Goal: Information Seeking & Learning: Learn about a topic

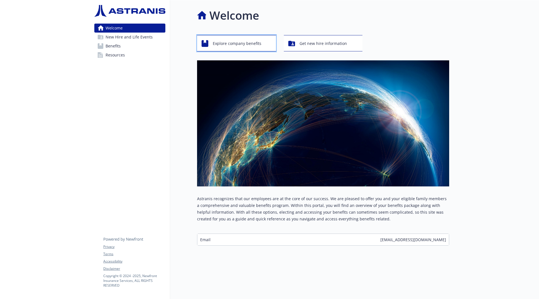
click at [249, 42] on span "Explore company benefits" at bounding box center [237, 43] width 49 height 11
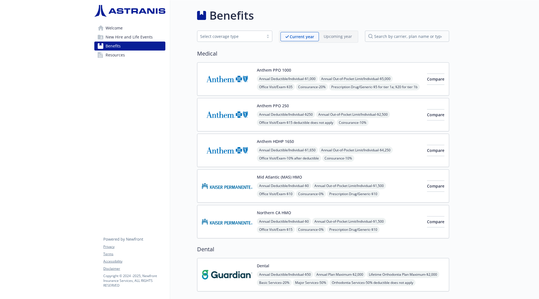
click at [253, 67] on div "Anthem PPO 1000 Annual Deductible/Individual - $1,000 Annual Out-of-Pocket Limi…" at bounding box center [323, 78] width 252 height 33
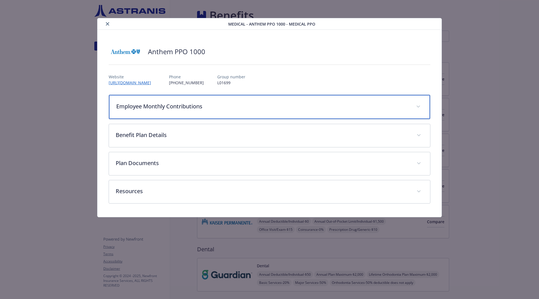
click at [308, 106] on p "Employee Monthly Contributions" at bounding box center [262, 106] width 293 height 8
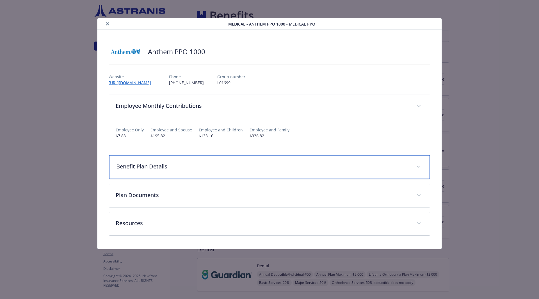
click at [308, 170] on div "Benefit Plan Details" at bounding box center [269, 167] width 321 height 24
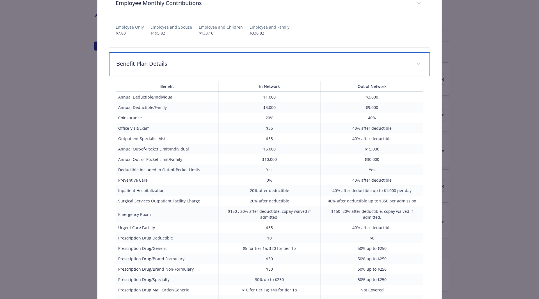
scroll to position [252, 0]
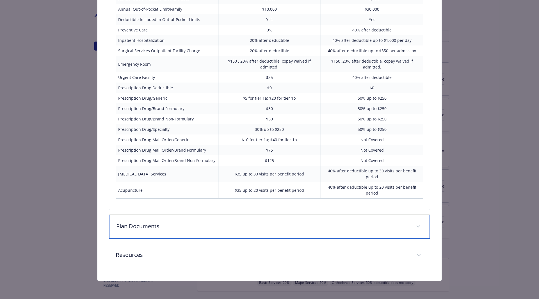
click at [253, 170] on div "Plan Documents" at bounding box center [269, 227] width 321 height 24
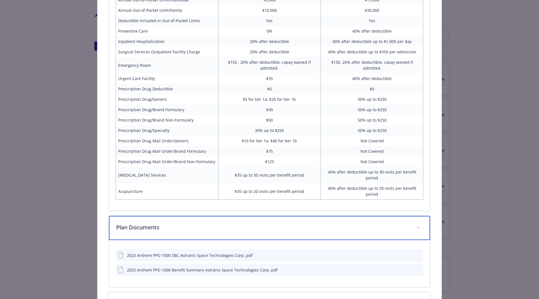
scroll to position [299, 0]
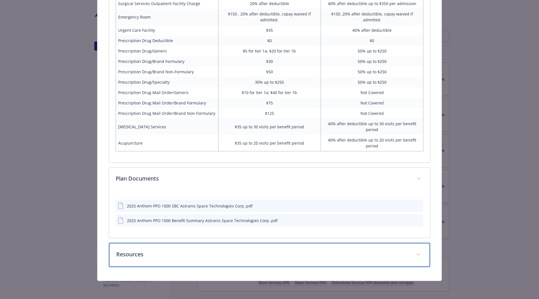
click at [212, 170] on div "Resources" at bounding box center [269, 255] width 321 height 24
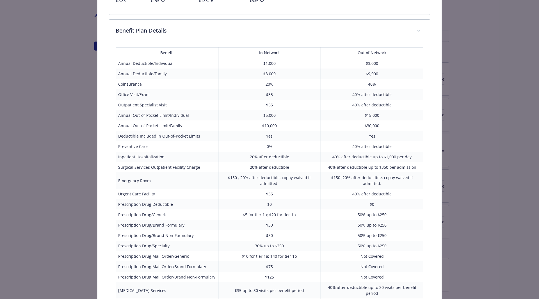
scroll to position [0, 0]
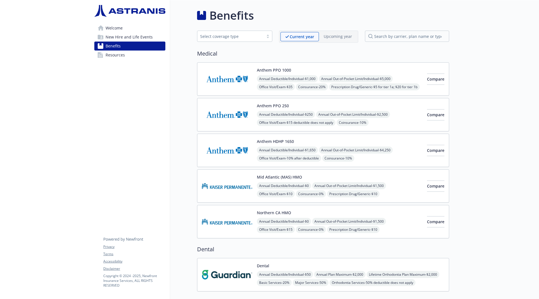
click at [242, 106] on img at bounding box center [227, 115] width 51 height 24
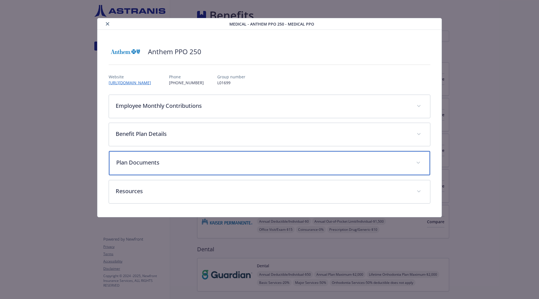
click at [211, 162] on p "Plan Documents" at bounding box center [262, 162] width 293 height 8
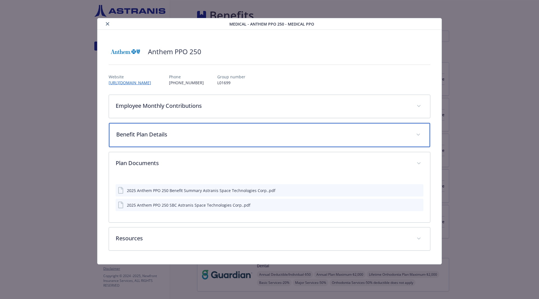
click at [210, 132] on p "Benefit Plan Details" at bounding box center [262, 134] width 293 height 8
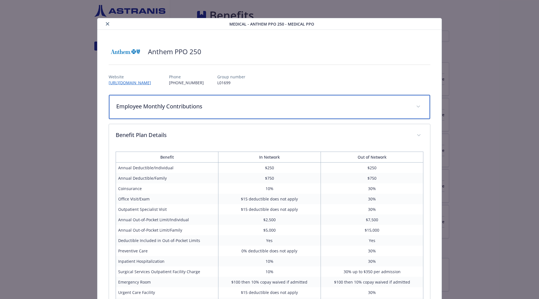
click at [209, 109] on p "Employee Monthly Contributions" at bounding box center [262, 106] width 293 height 8
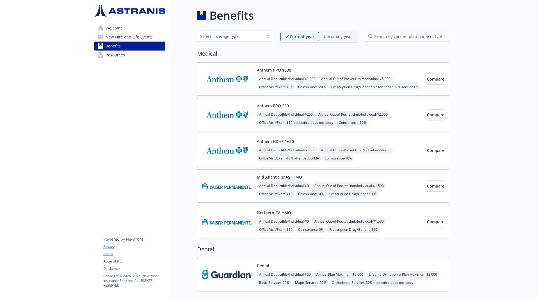
click at [233, 149] on img at bounding box center [227, 150] width 51 height 24
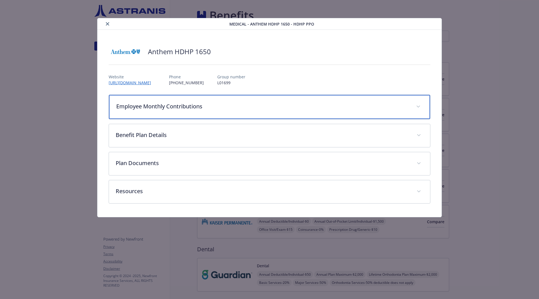
click at [185, 108] on p "Employee Monthly Contributions" at bounding box center [262, 106] width 293 height 8
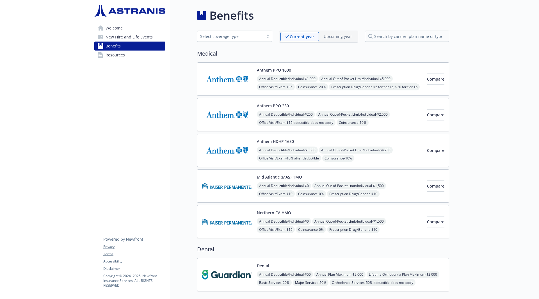
click at [241, 170] on img at bounding box center [227, 186] width 51 height 24
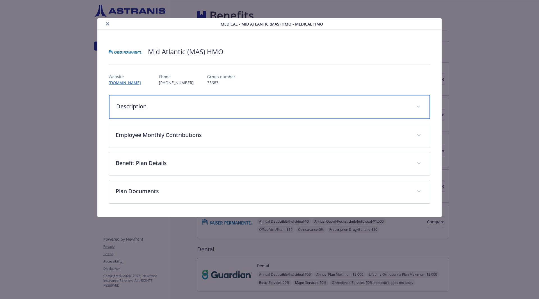
click at [154, 110] on div "Description" at bounding box center [269, 107] width 321 height 24
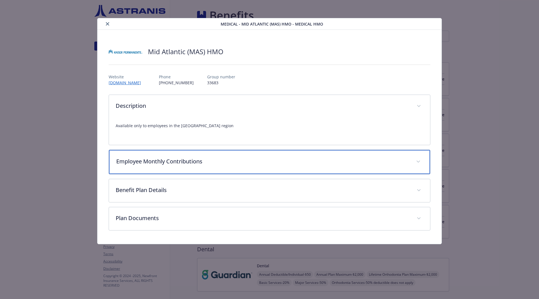
click at [160, 161] on p "Employee Monthly Contributions" at bounding box center [262, 161] width 293 height 8
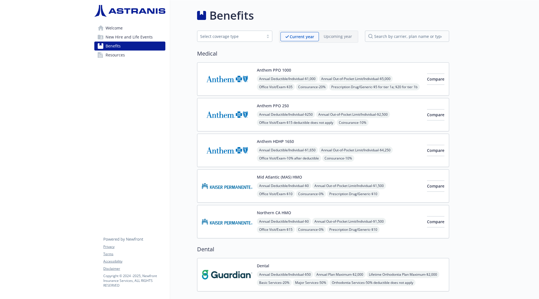
click at [236, 170] on img at bounding box center [227, 222] width 51 height 24
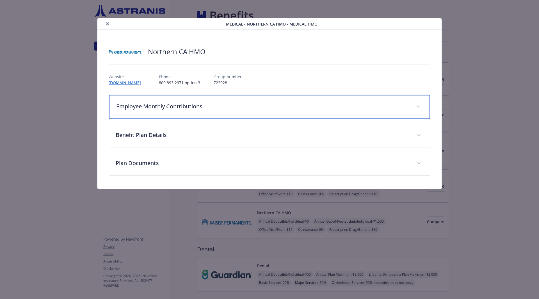
click at [152, 114] on div "Employee Monthly Contributions" at bounding box center [269, 107] width 321 height 24
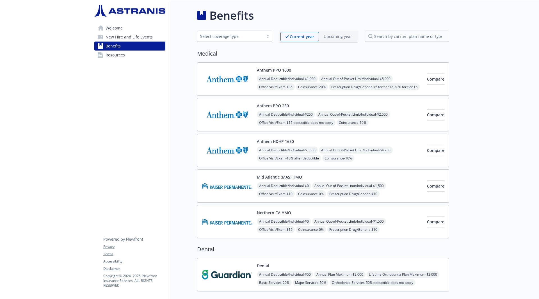
click at [129, 41] on span "New Hire and Life Events" at bounding box center [129, 37] width 47 height 9
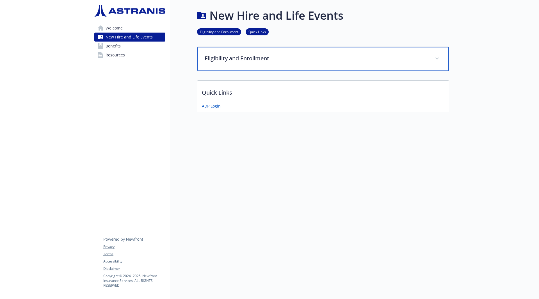
click at [278, 61] on p "Eligibility and Enrollment" at bounding box center [316, 58] width 223 height 8
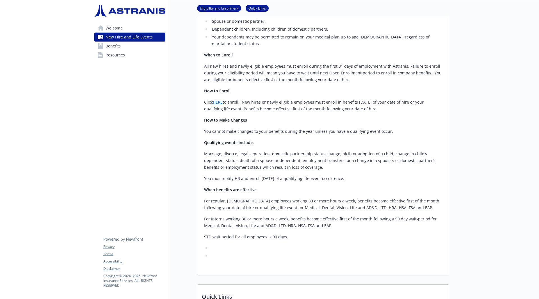
scroll to position [146, 0]
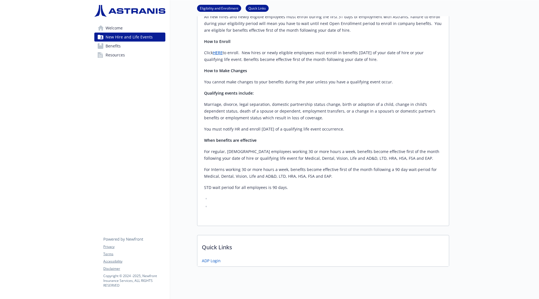
click at [114, 25] on span "Welcome" at bounding box center [114, 28] width 17 height 9
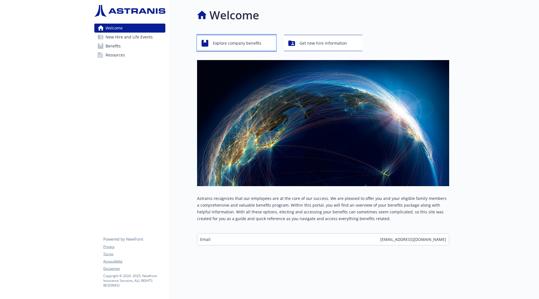
click at [240, 38] on span "Explore company benefits" at bounding box center [237, 43] width 49 height 11
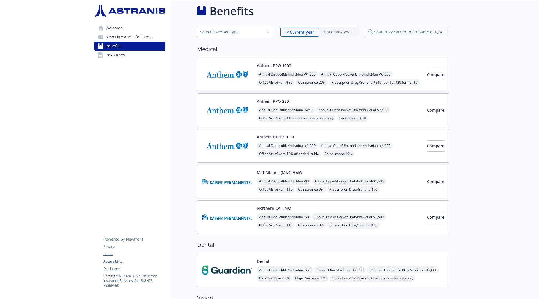
click at [132, 28] on link "Welcome" at bounding box center [129, 28] width 71 height 9
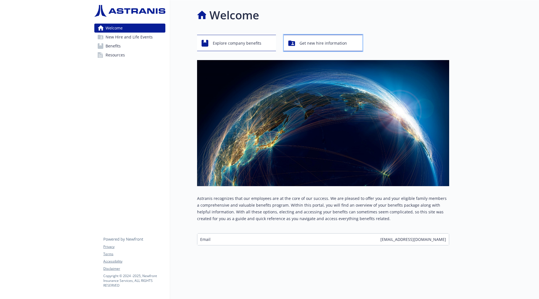
click at [308, 35] on button "Get new hire information" at bounding box center [323, 43] width 79 height 16
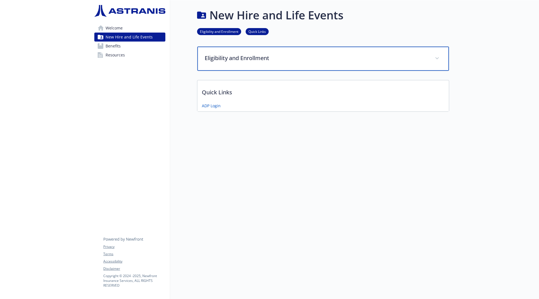
click at [260, 54] on p "Eligibility and Enrollment" at bounding box center [316, 58] width 223 height 8
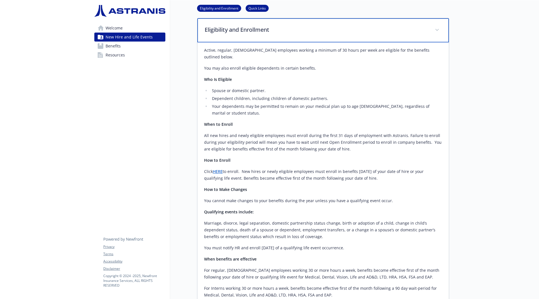
scroll to position [28, 0]
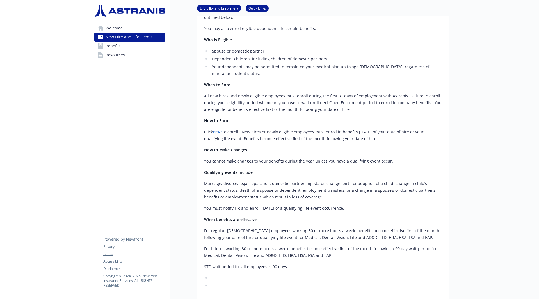
click at [119, 55] on span "Resources" at bounding box center [115, 55] width 19 height 9
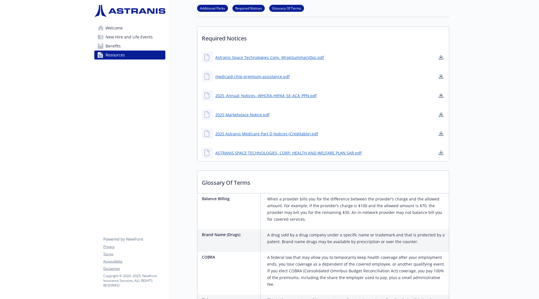
scroll to position [53, 0]
click at [308, 38] on p "Required Notices" at bounding box center [322, 36] width 251 height 21
